Goal: Task Accomplishment & Management: Complete application form

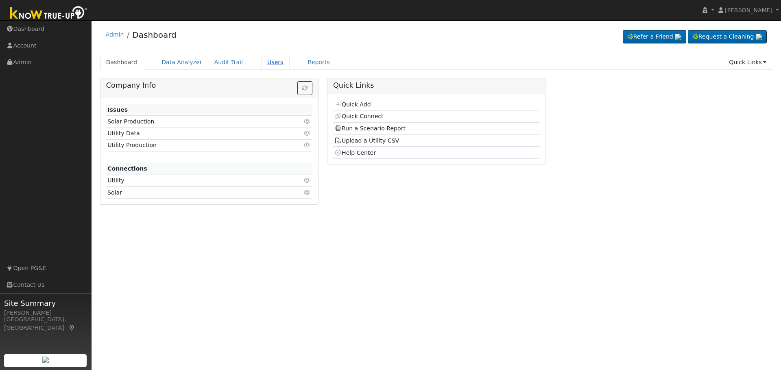
click at [267, 64] on link "Users" at bounding box center [275, 62] width 28 height 15
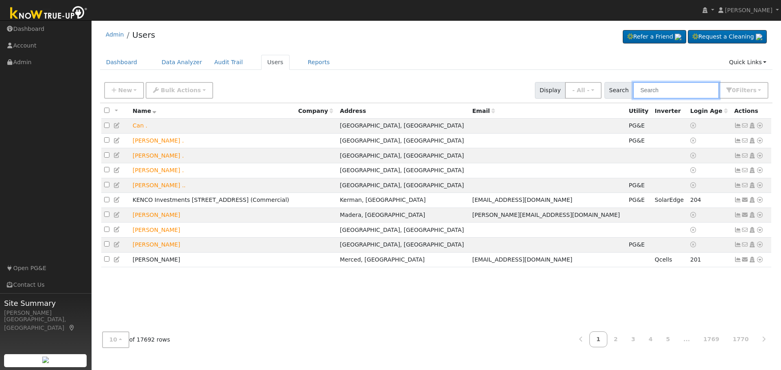
click at [666, 89] on input "text" at bounding box center [676, 90] width 86 height 17
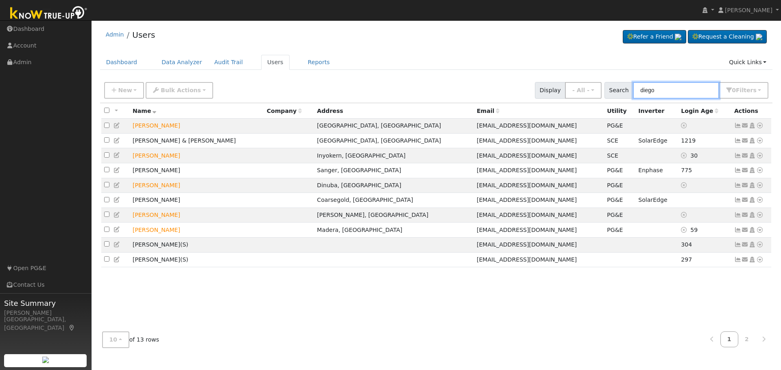
type input "diego"
drag, startPoint x: 668, startPoint y: 90, endPoint x: 468, endPoint y: 74, distance: 200.3
click at [468, 74] on div "Dashboard Data Analyzer Audit Trail Users Reports Quick Links Quick Add Quick C…" at bounding box center [436, 66] width 673 height 23
click at [759, 188] on icon at bounding box center [759, 186] width 7 height 6
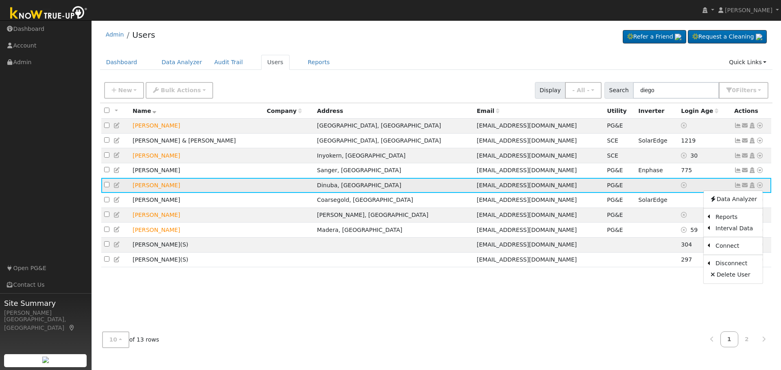
click at [735, 188] on icon at bounding box center [737, 186] width 7 height 6
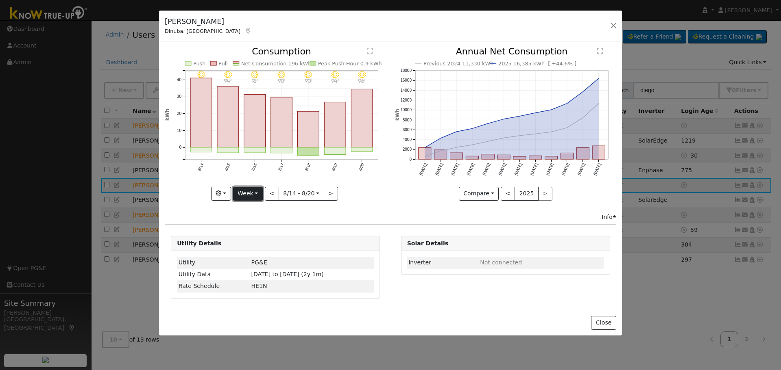
click at [256, 197] on button "Week" at bounding box center [248, 194] width 30 height 14
click at [264, 247] on link "Year" at bounding box center [261, 244] width 57 height 11
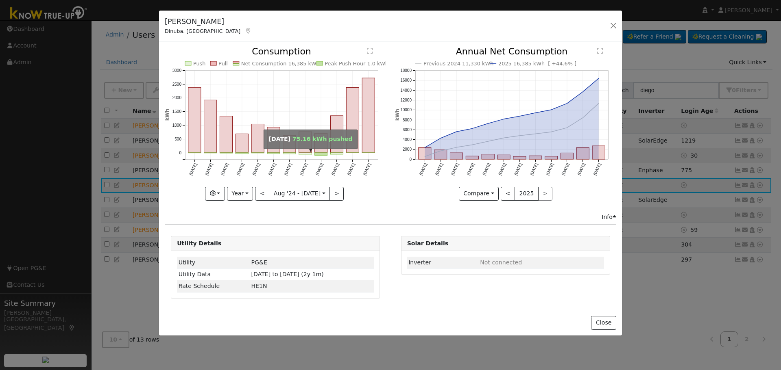
click at [306, 154] on rect "onclick=""" at bounding box center [305, 154] width 13 height 2
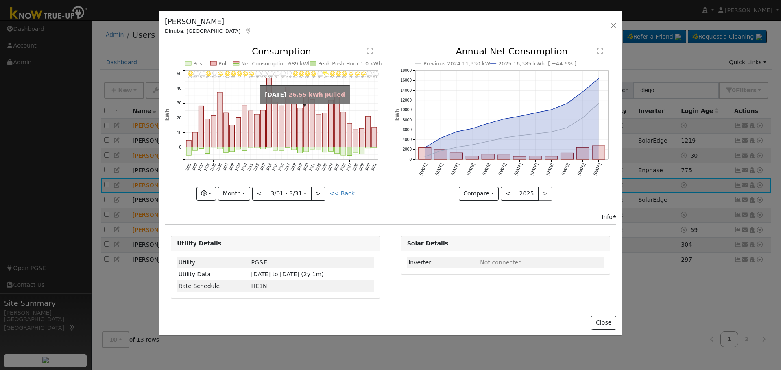
click at [300, 141] on rect "onclick=""" at bounding box center [300, 128] width 5 height 39
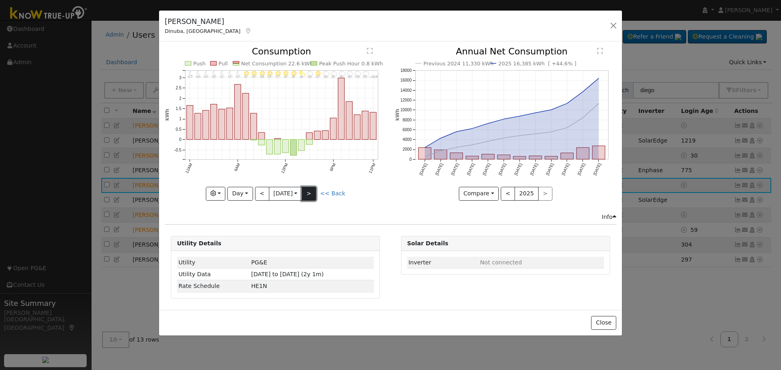
click at [312, 195] on button ">" at bounding box center [309, 194] width 14 height 14
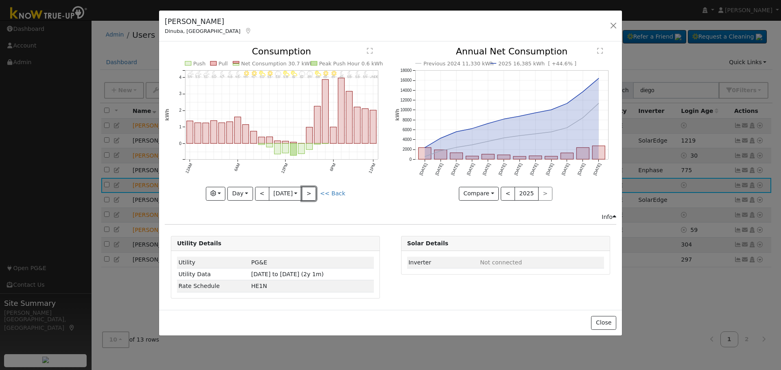
click at [311, 195] on button ">" at bounding box center [309, 194] width 14 height 14
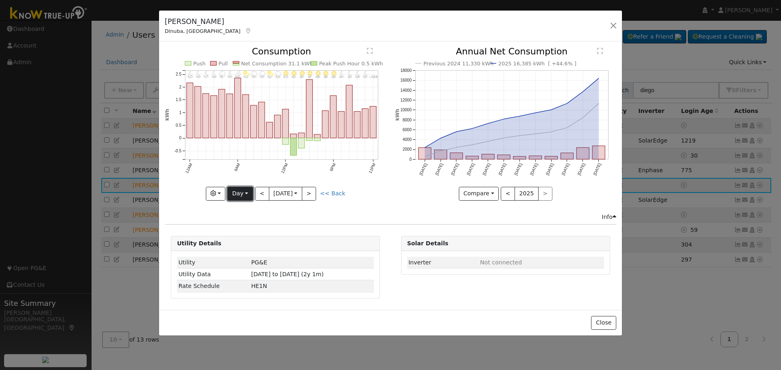
click at [248, 193] on button "Day" at bounding box center [239, 194] width 25 height 14
click at [251, 246] on link "Year" at bounding box center [256, 244] width 57 height 11
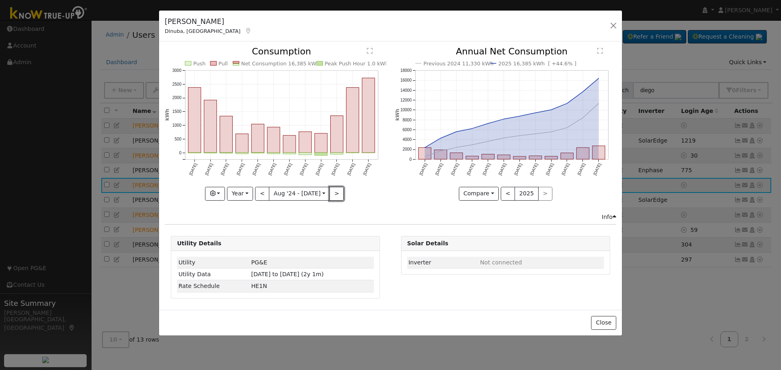
click at [338, 194] on button ">" at bounding box center [336, 194] width 14 height 14
type input "2025-08-01"
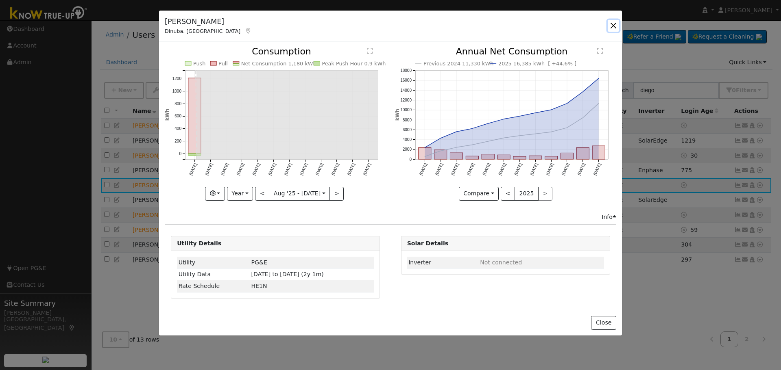
click at [610, 24] on button "button" at bounding box center [613, 25] width 11 height 11
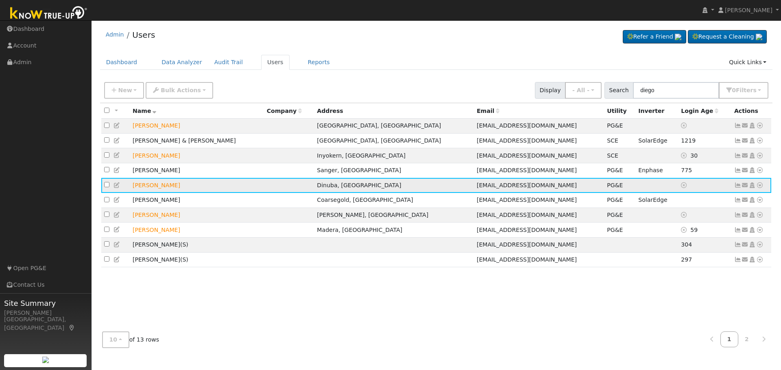
click at [761, 188] on icon at bounding box center [759, 186] width 7 height 6
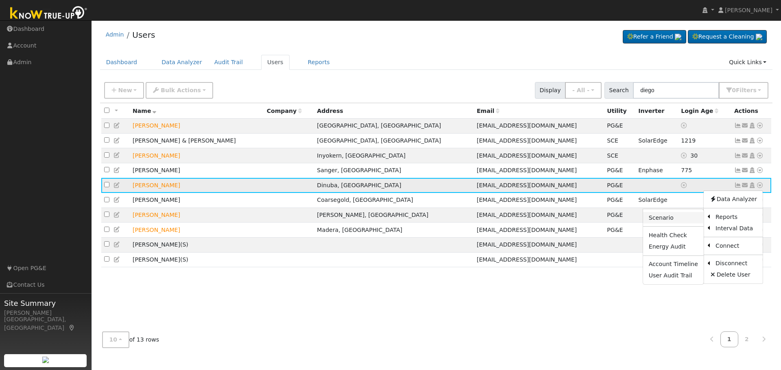
click at [660, 223] on link "Scenario" at bounding box center [673, 217] width 61 height 11
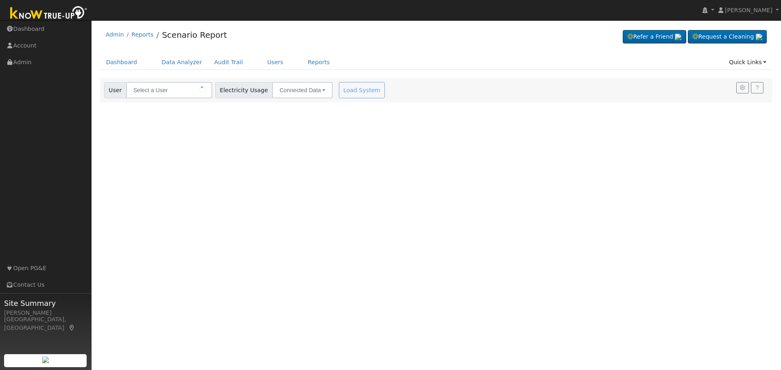
type input "Diego Doe"
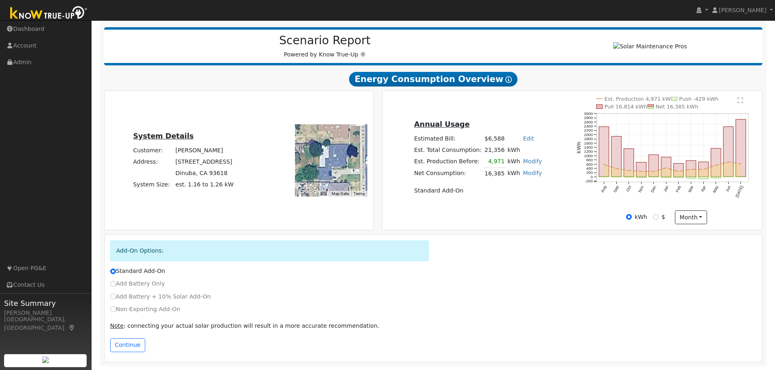
scroll to position [98, 0]
click at [111, 298] on input "Add Battery + 10% Solar Add-On" at bounding box center [113, 297] width 6 height 6
radio input "true"
radio input "false"
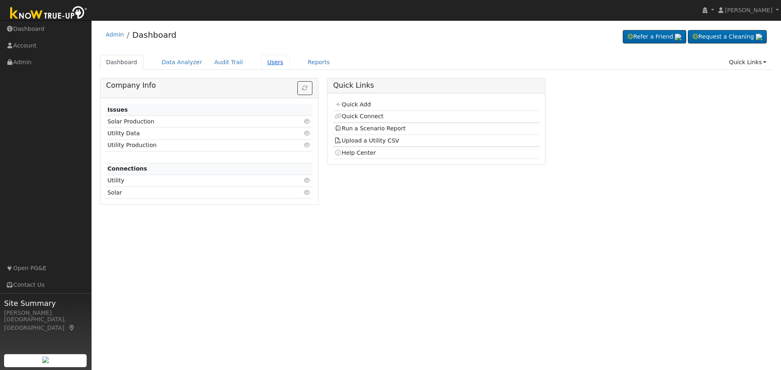
click at [265, 65] on link "Users" at bounding box center [275, 62] width 28 height 15
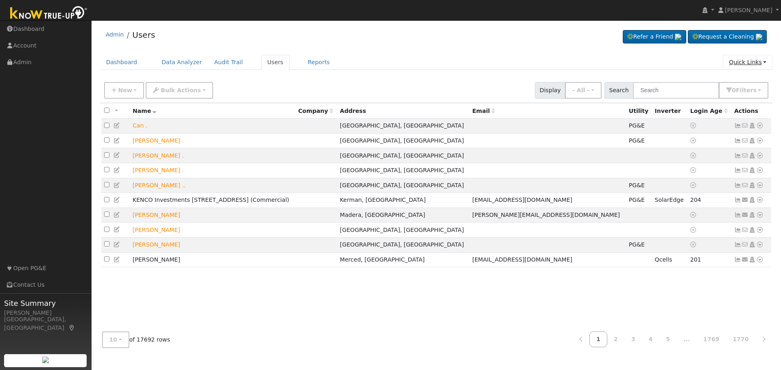
click at [757, 60] on link "Quick Links" at bounding box center [748, 62] width 50 height 15
click at [725, 80] on link "Quick Add" at bounding box center [731, 79] width 83 height 11
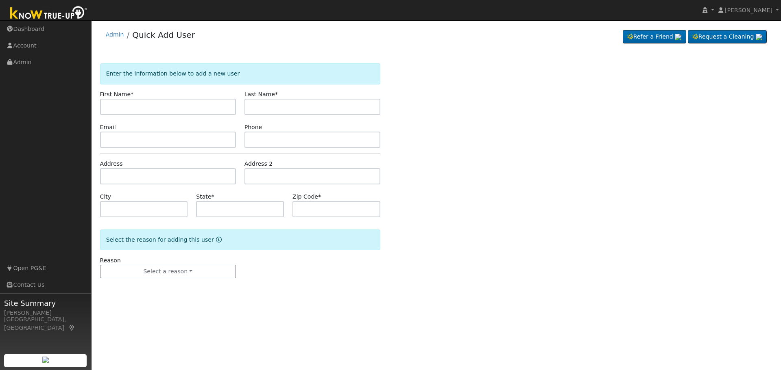
click at [169, 107] on input "text" at bounding box center [168, 107] width 136 height 16
type input "[PERSON_NAME]"
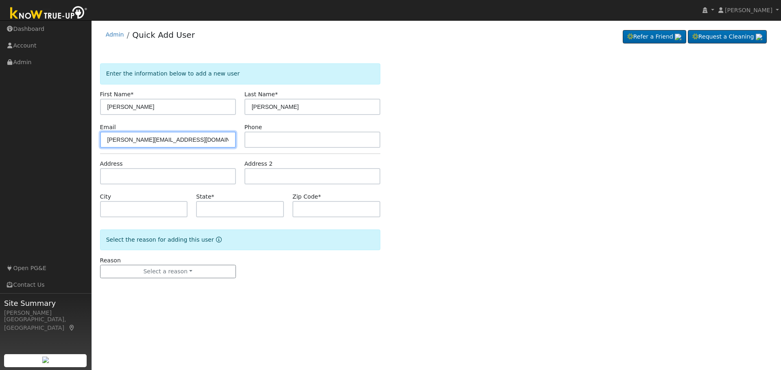
type input "[PERSON_NAME][EMAIL_ADDRESS][DOMAIN_NAME]"
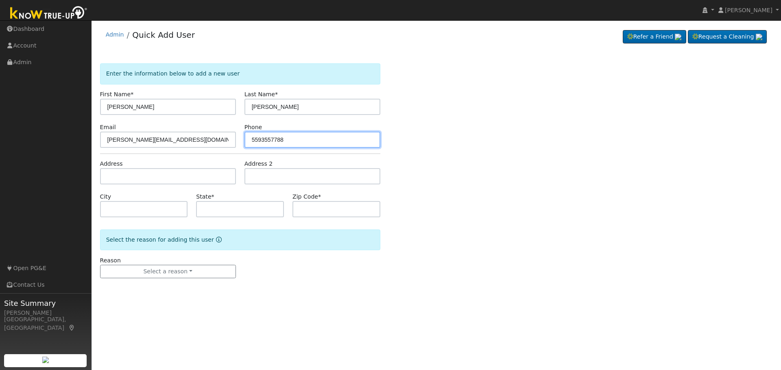
type input "5593557788"
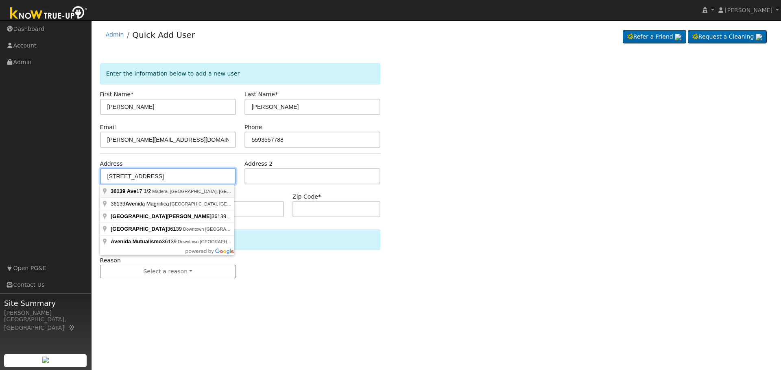
type input "[STREET_ADDRESS]"
type input "Madera"
type input "CA"
type input "93636"
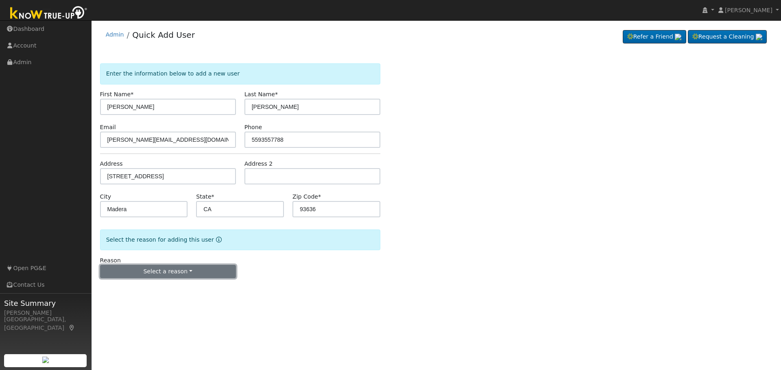
click at [186, 274] on button "Select a reason" at bounding box center [168, 272] width 136 height 14
click at [143, 292] on link "New lead" at bounding box center [145, 288] width 90 height 11
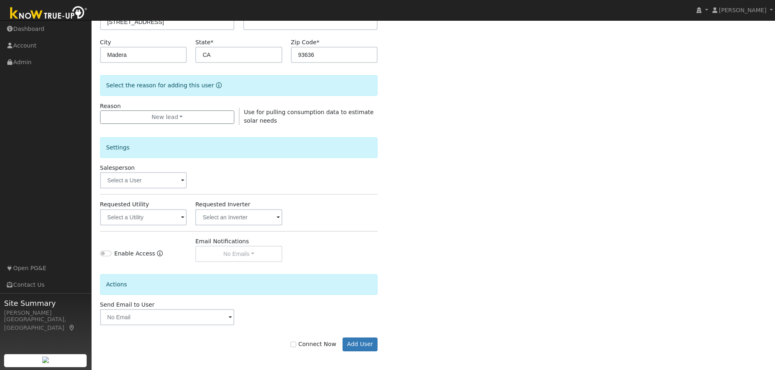
scroll to position [156, 0]
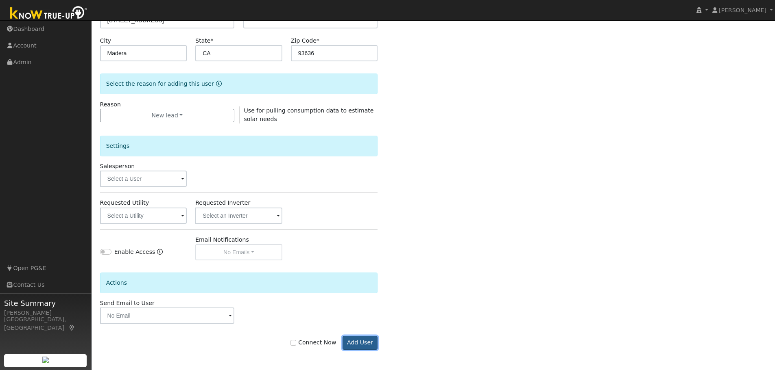
click at [359, 344] on button "Add User" at bounding box center [359, 343] width 35 height 14
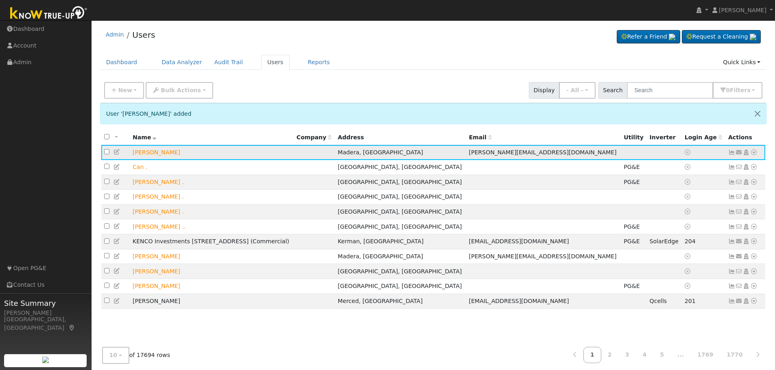
click at [745, 153] on icon at bounding box center [745, 153] width 7 height 6
